Goal: Find specific page/section: Find specific page/section

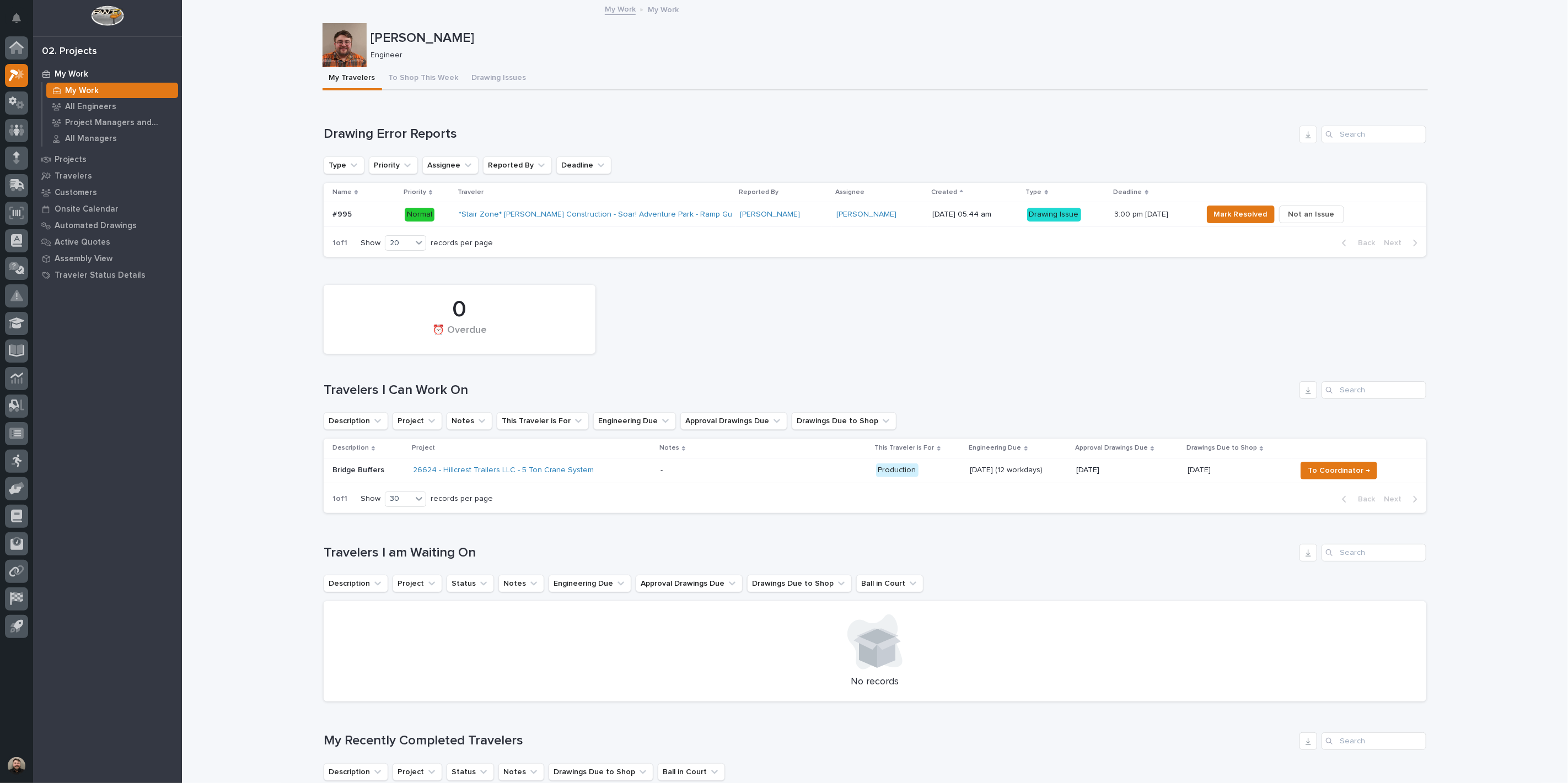
click at [933, 215] on p "[DATE] 05:44 am" at bounding box center [975, 214] width 86 height 9
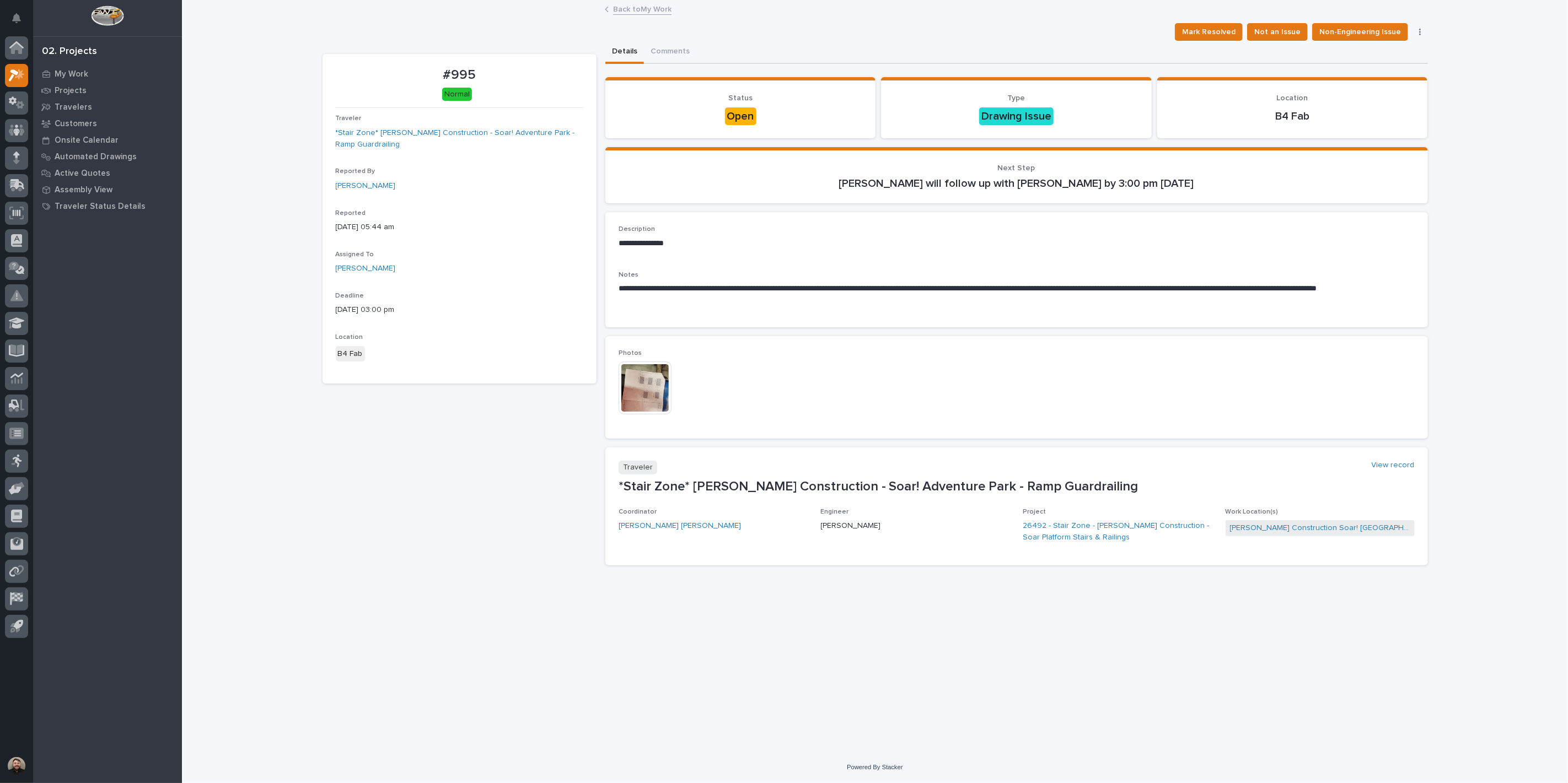
click at [630, 378] on img at bounding box center [645, 388] width 53 height 53
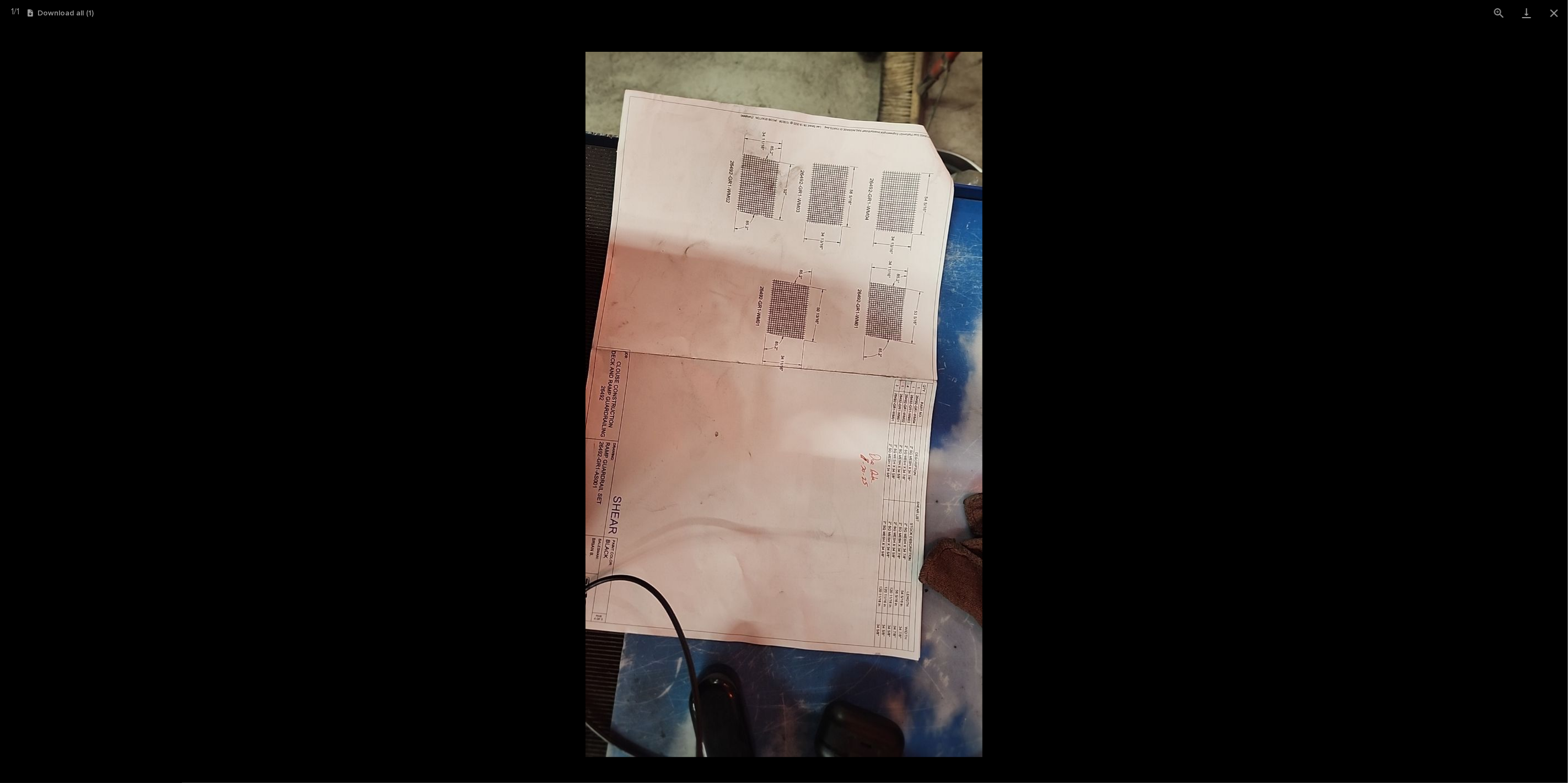
click at [1161, 314] on picture at bounding box center [784, 405] width 1568 height 757
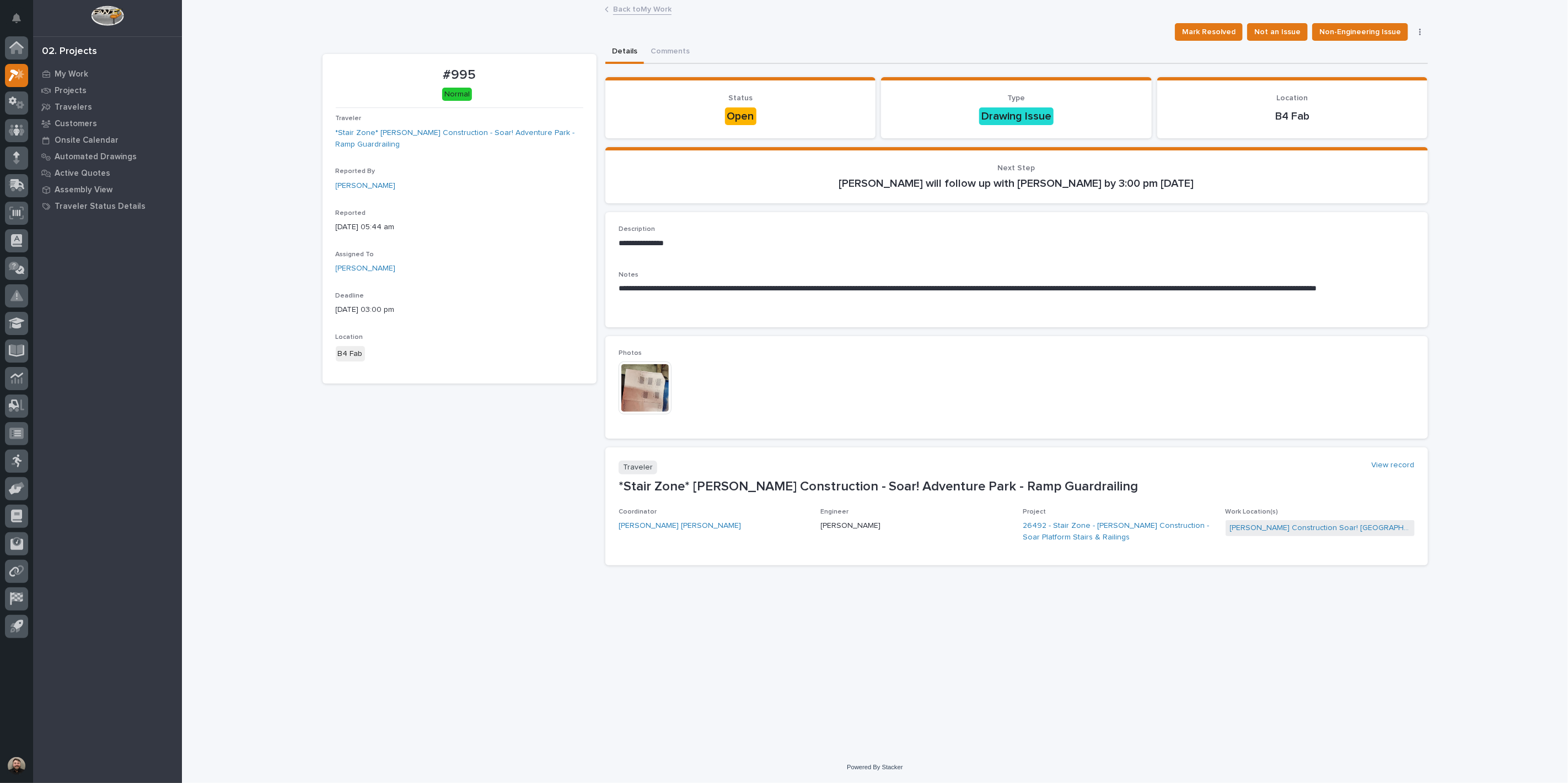
click at [644, 392] on img at bounding box center [645, 388] width 53 height 53
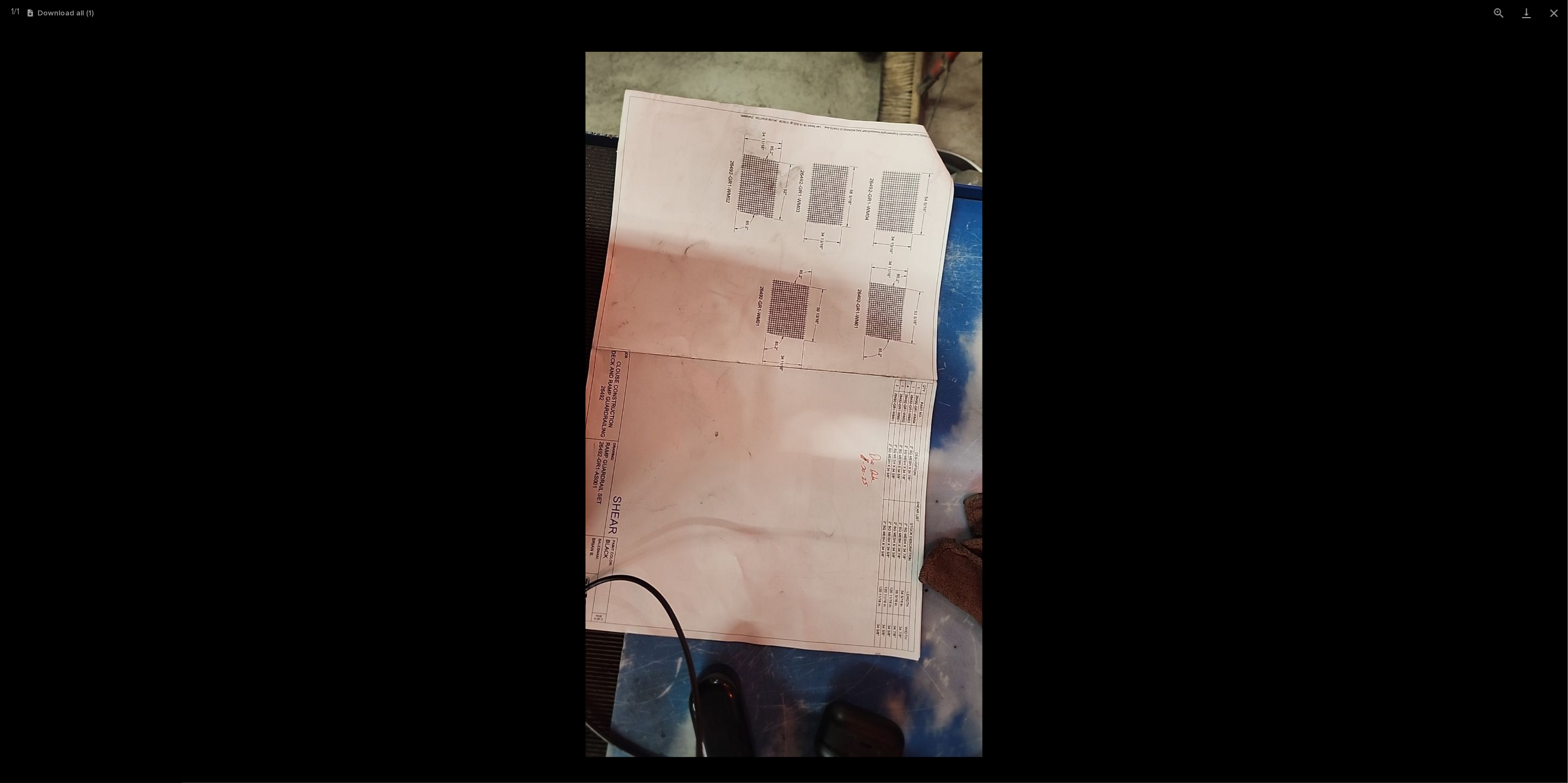
click at [1062, 529] on picture at bounding box center [784, 405] width 1568 height 757
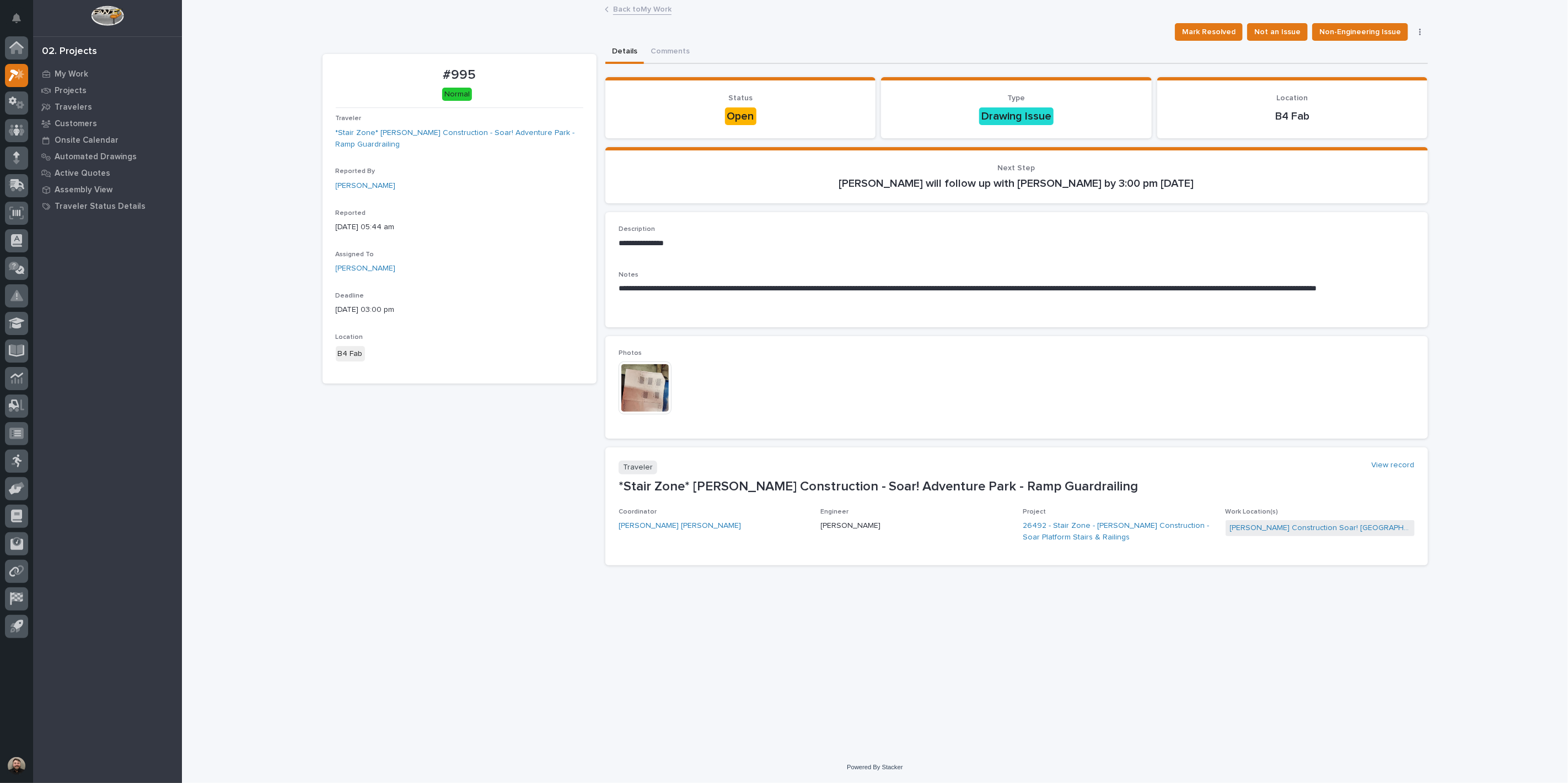
click at [643, 385] on img at bounding box center [645, 388] width 53 height 53
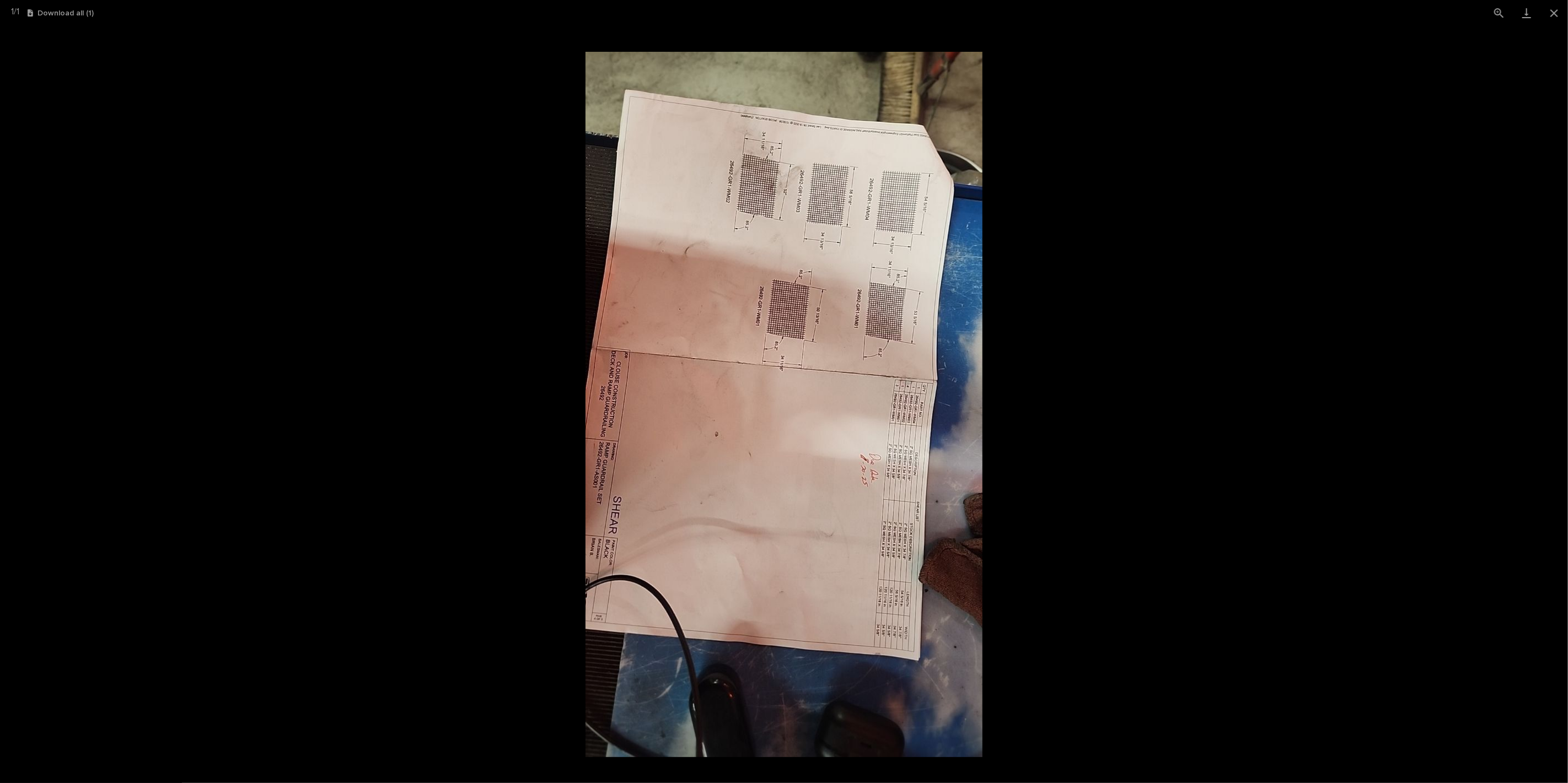
click at [1094, 374] on picture at bounding box center [784, 405] width 1568 height 757
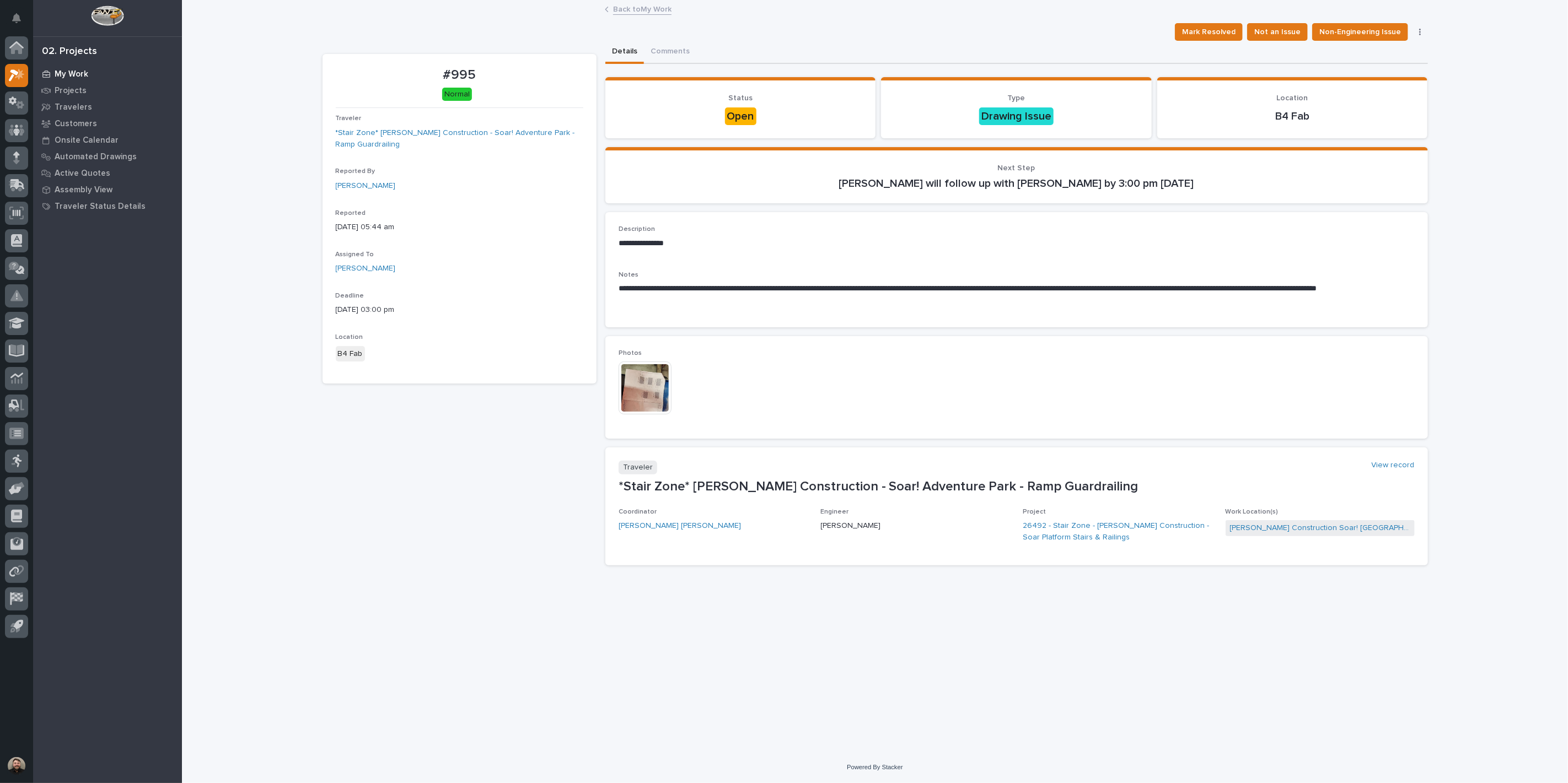
click at [65, 75] on p "My Work" at bounding box center [71, 74] width 33 height 10
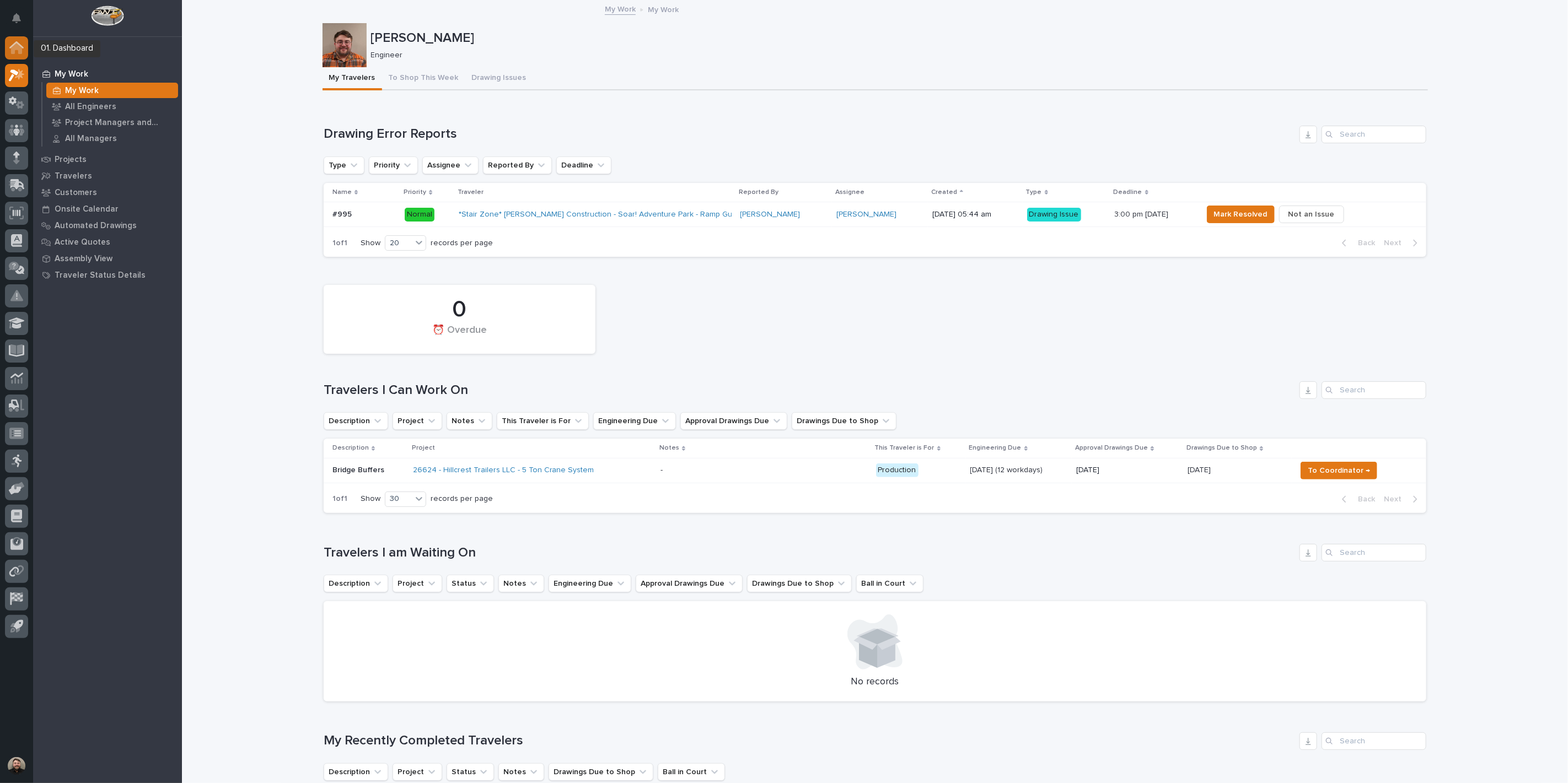
click at [15, 52] on icon at bounding box center [16, 49] width 11 height 11
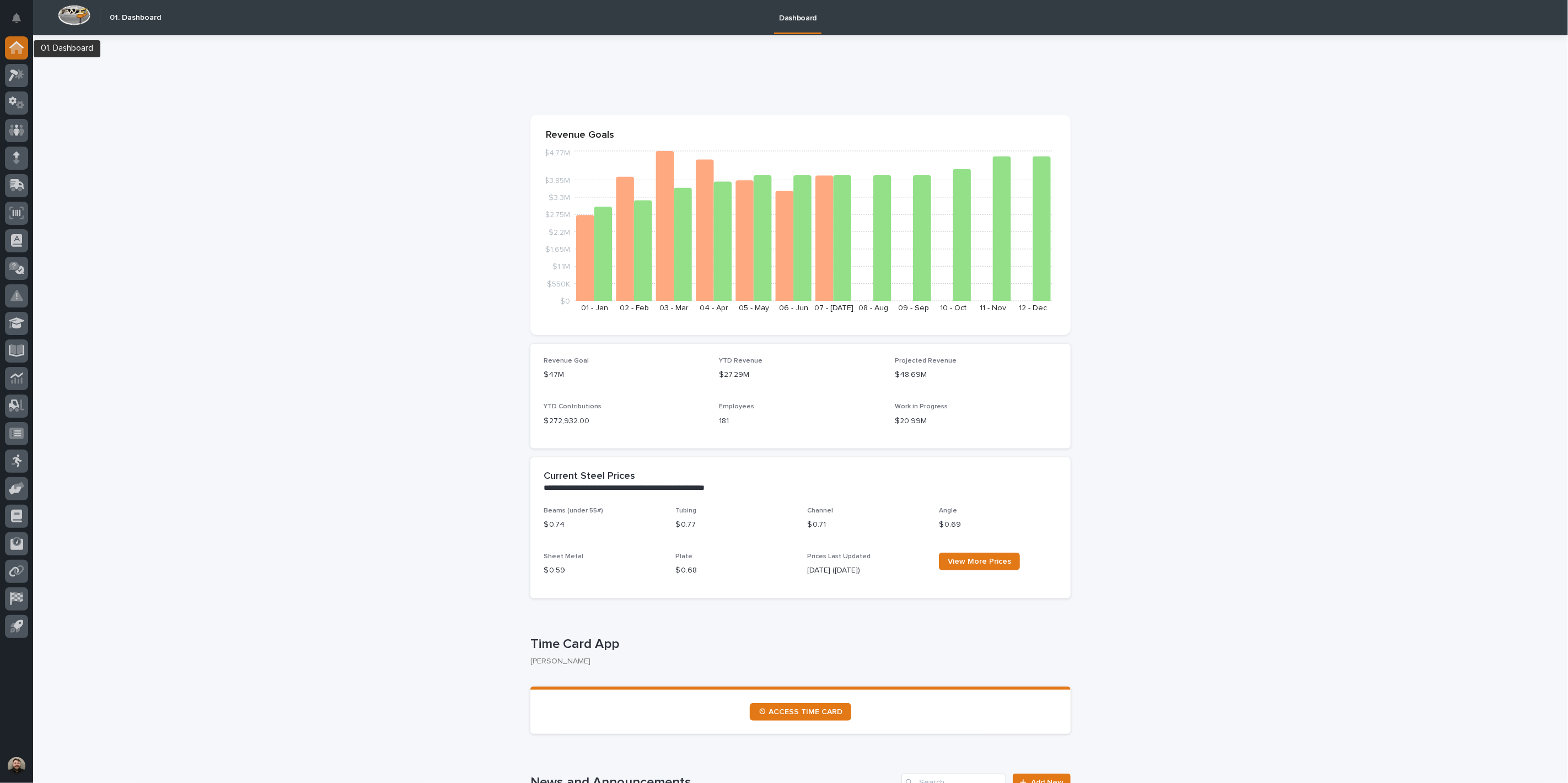
click at [25, 53] on div at bounding box center [16, 48] width 23 height 23
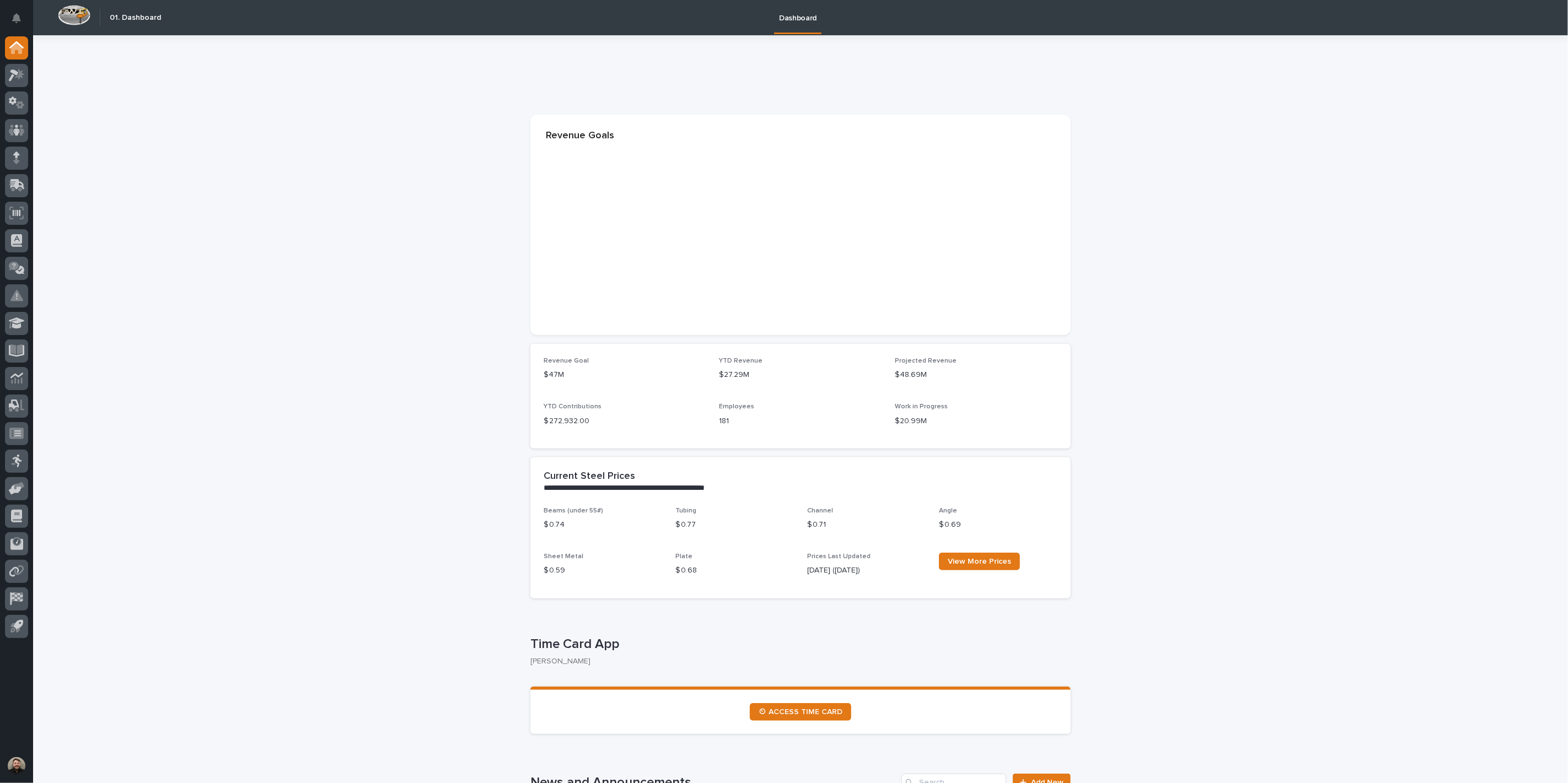
click at [21, 73] on icon at bounding box center [19, 74] width 9 height 11
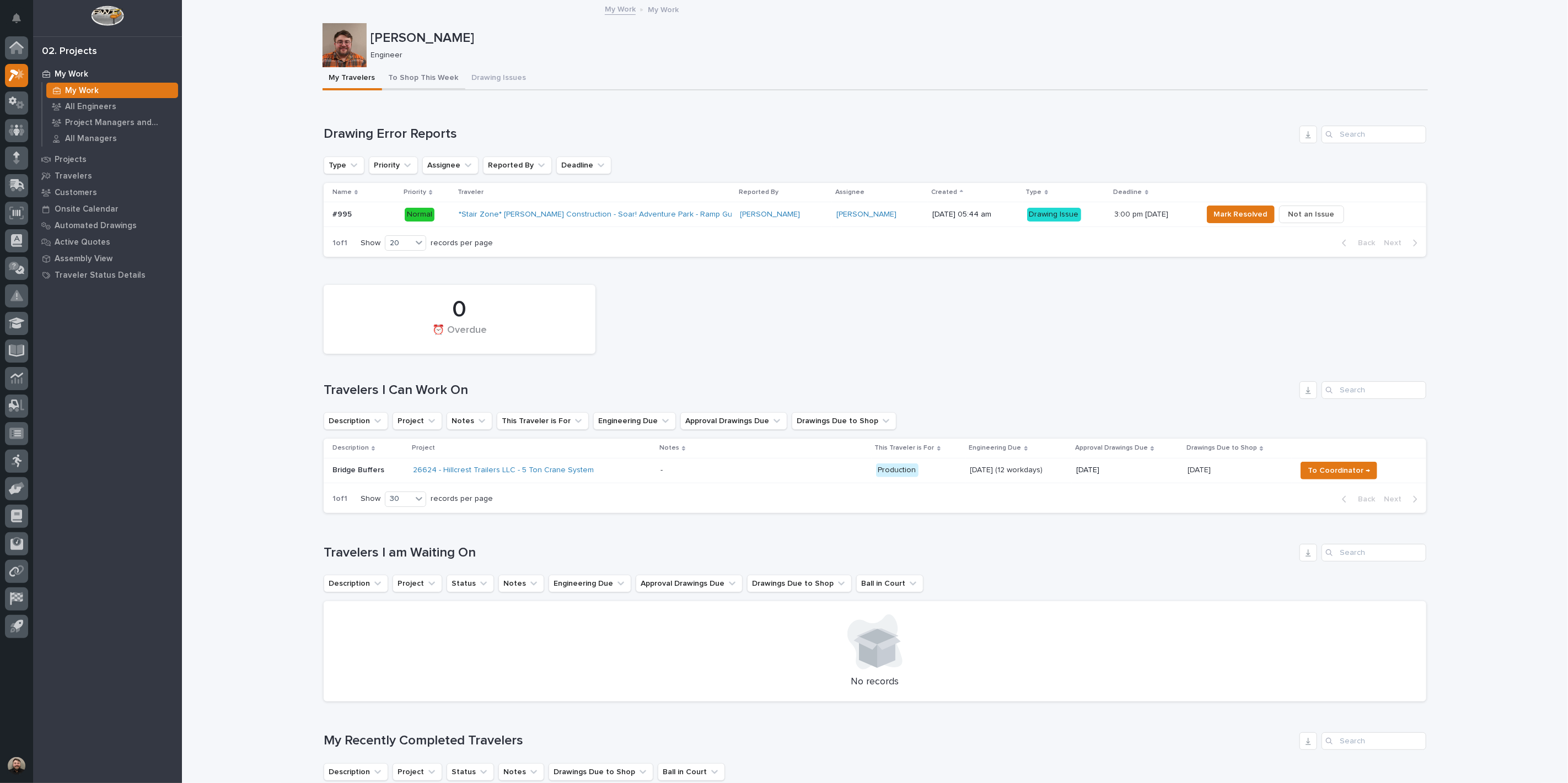
click at [422, 74] on button "To Shop This Week" at bounding box center [424, 79] width 83 height 23
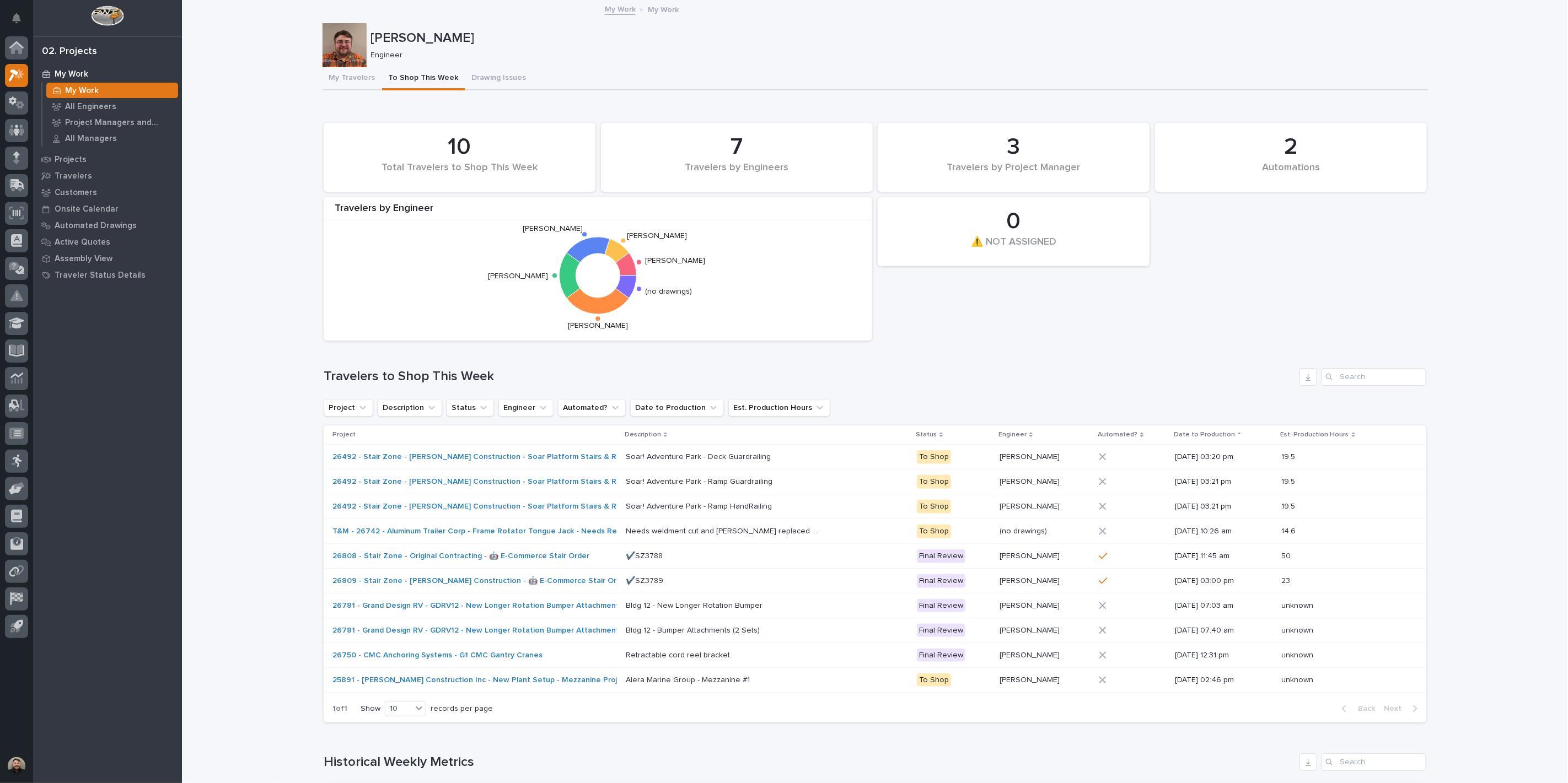
click at [94, 77] on div "My Work" at bounding box center [107, 74] width 143 height 15
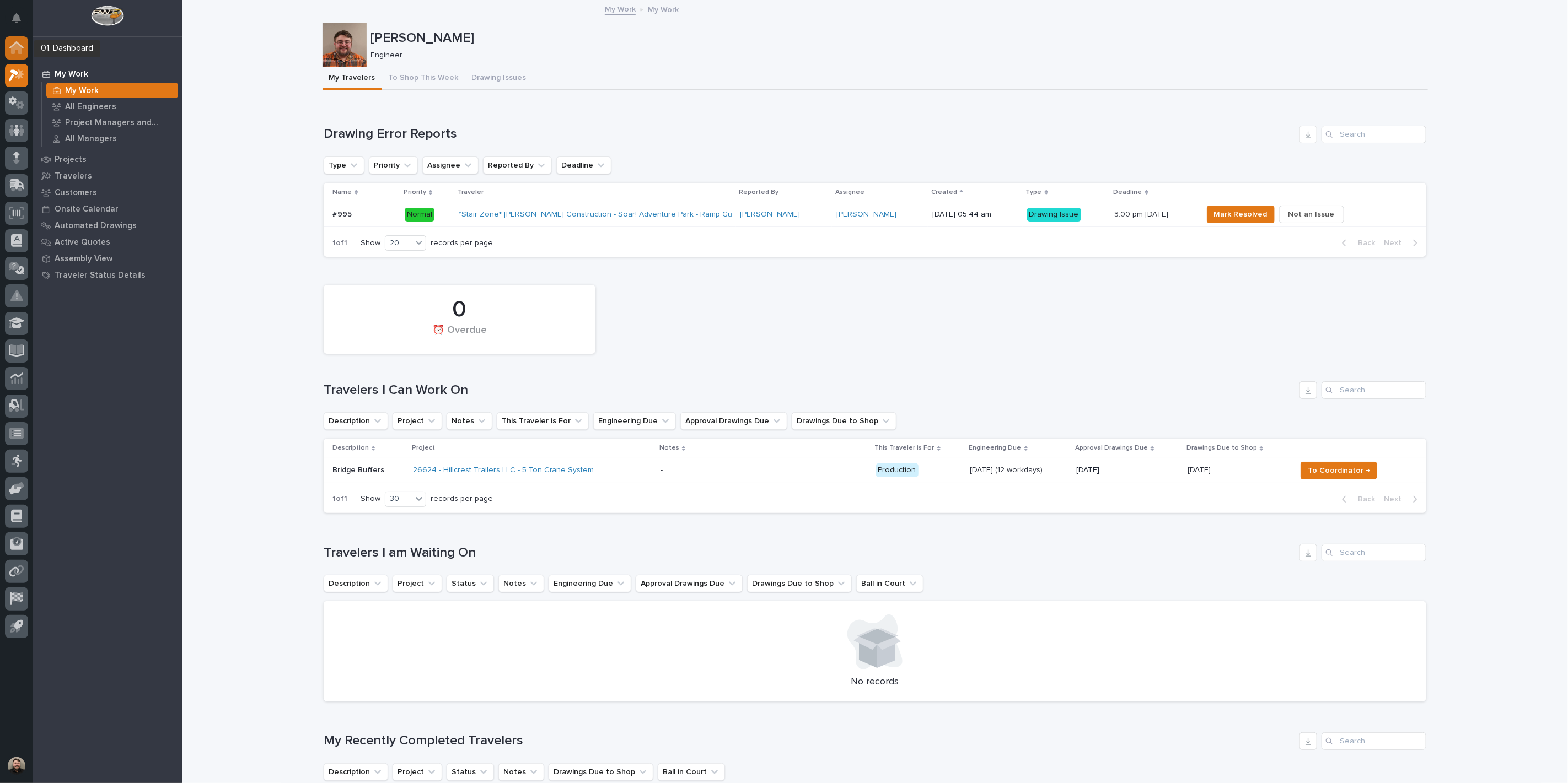
click at [18, 52] on icon at bounding box center [16, 49] width 11 height 11
